Goal: Task Accomplishment & Management: Manage account settings

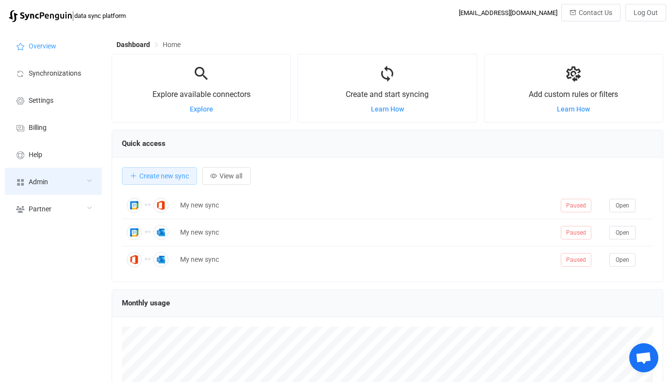
scroll to position [188, 551]
click at [65, 173] on div "Admin" at bounding box center [53, 181] width 97 height 27
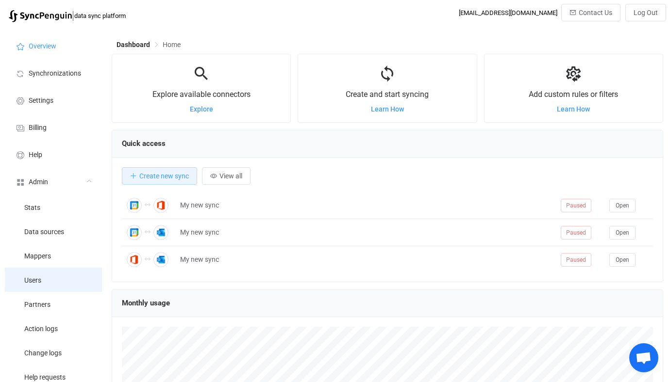
click at [55, 279] on li "Users" at bounding box center [53, 280] width 97 height 24
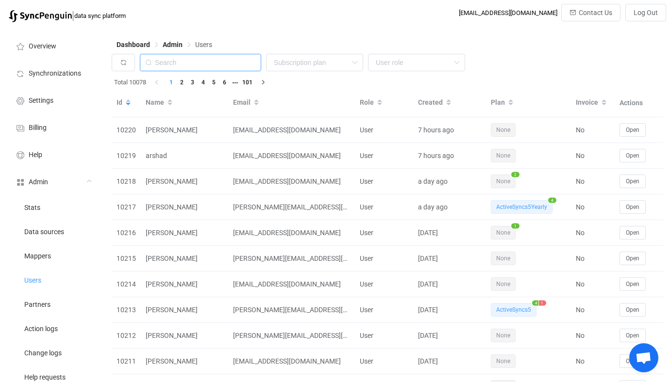
click at [235, 66] on input "text" at bounding box center [200, 62] width 121 height 17
type input "[PERSON_NAME]"
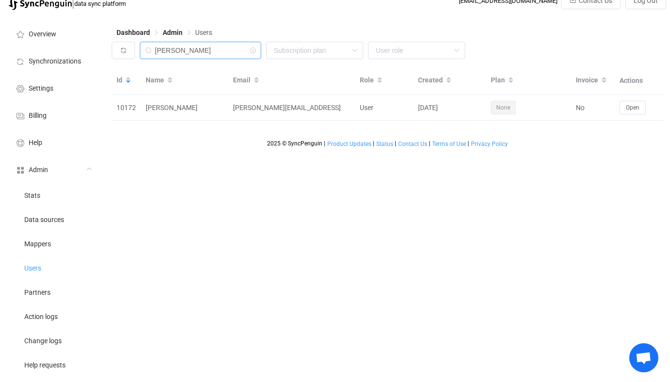
scroll to position [14, 0]
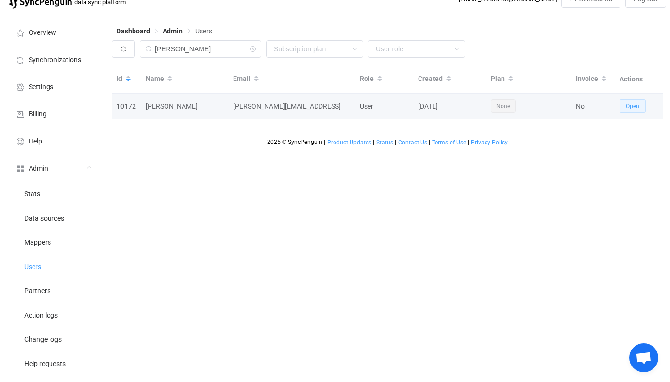
click at [622, 104] on button "Open" at bounding box center [632, 106] width 26 height 14
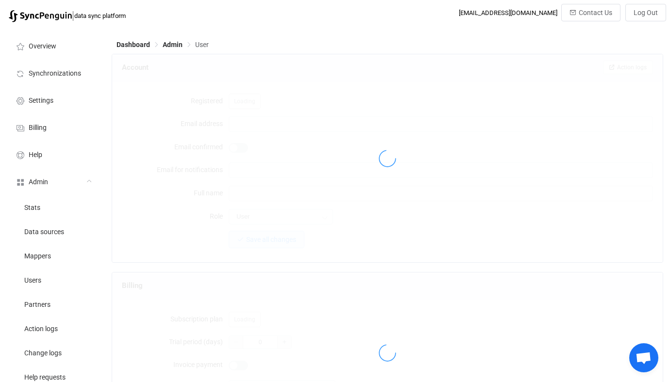
type input "[PERSON_NAME][EMAIL_ADDRESS]"
type input "[PERSON_NAME]"
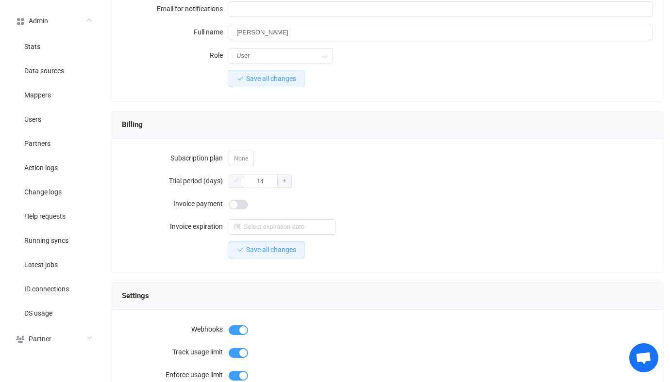
scroll to position [177, 0]
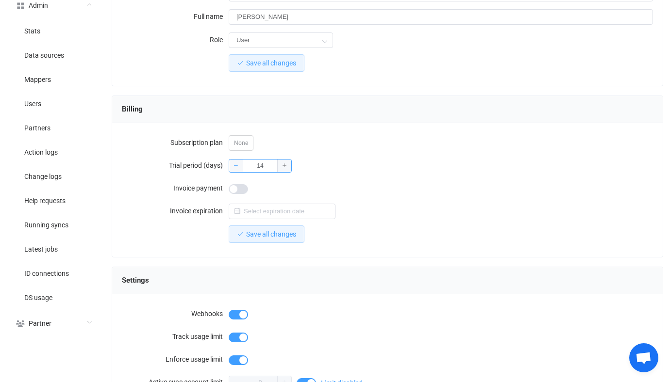
drag, startPoint x: 269, startPoint y: 165, endPoint x: 238, endPoint y: 165, distance: 30.6
click at [238, 165] on div "14" at bounding box center [260, 166] width 63 height 14
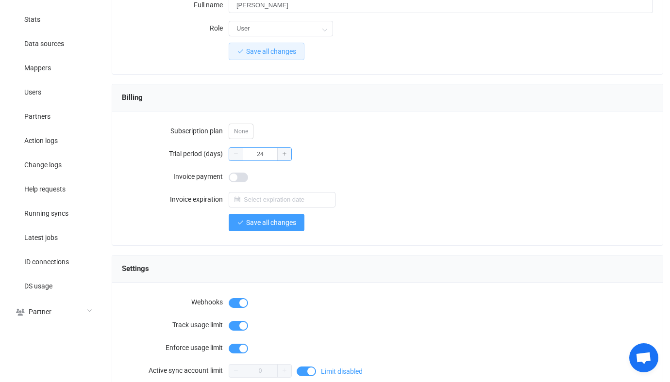
type input "24"
click at [288, 221] on span "Save all changes" at bounding box center [271, 223] width 50 height 8
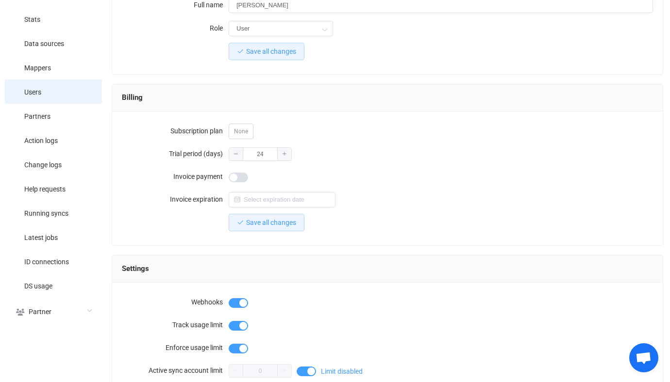
click at [52, 94] on li "Users" at bounding box center [53, 92] width 97 height 24
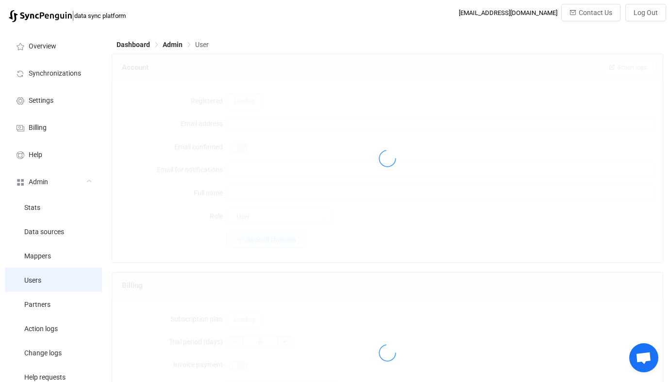
scroll to position [188, 0]
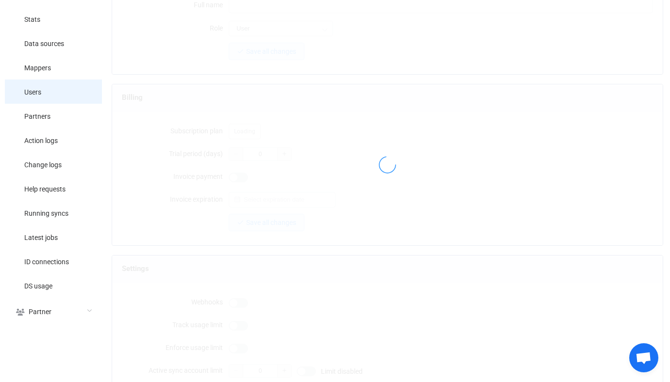
type input "[PERSON_NAME][EMAIL_ADDRESS]"
type input "[PERSON_NAME]"
type input "24"
